Goal: Information Seeking & Learning: Find specific fact

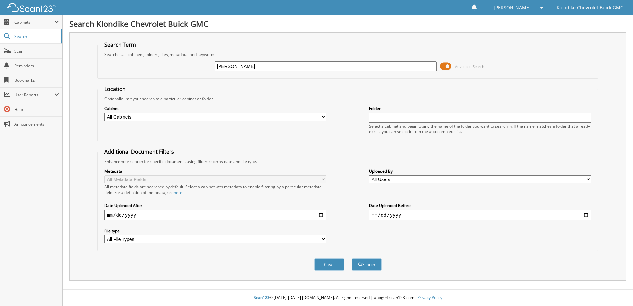
type input "[PERSON_NAME]"
click at [362, 262] on button "Search" at bounding box center [367, 264] width 30 height 12
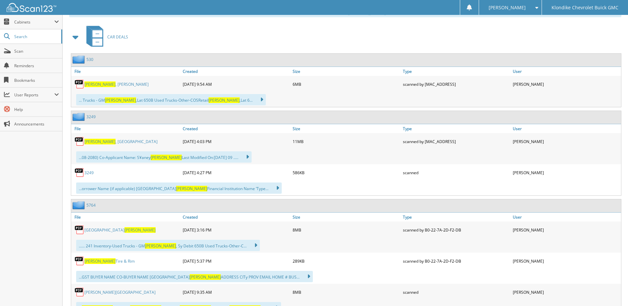
scroll to position [298, 0]
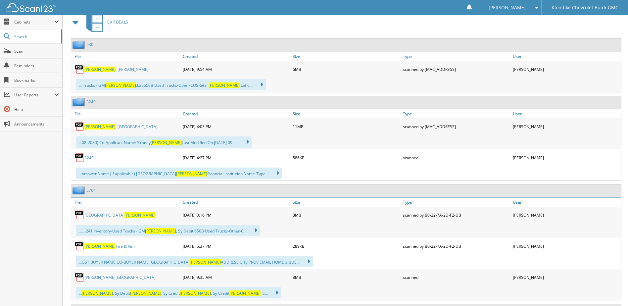
click at [98, 215] on link "[PERSON_NAME]" at bounding box center [119, 215] width 71 height 6
